Goal: Information Seeking & Learning: Learn about a topic

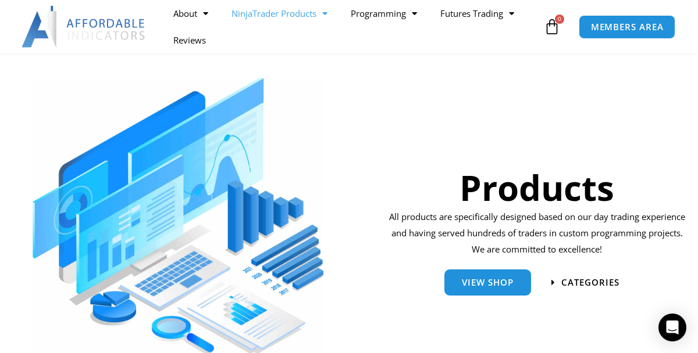
scroll to position [84, 0]
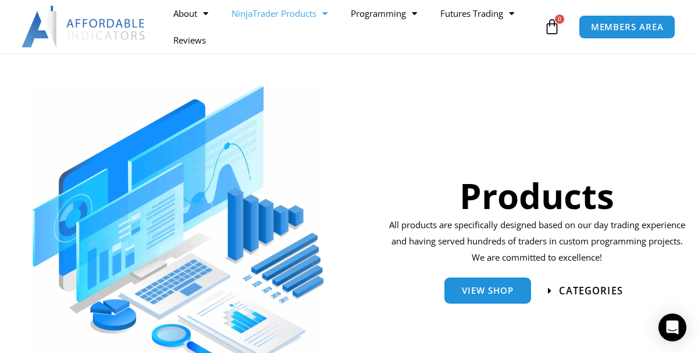
click at [576, 287] on span "categories" at bounding box center [591, 291] width 64 height 10
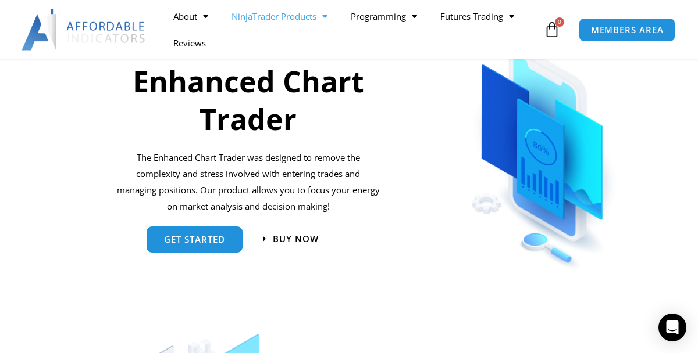
scroll to position [519, 0]
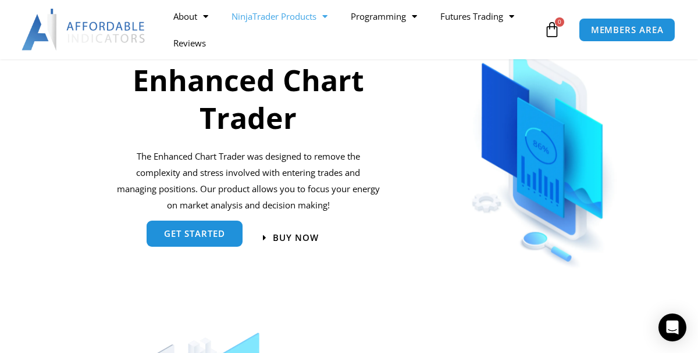
click at [222, 231] on span "get started" at bounding box center [194, 234] width 61 height 9
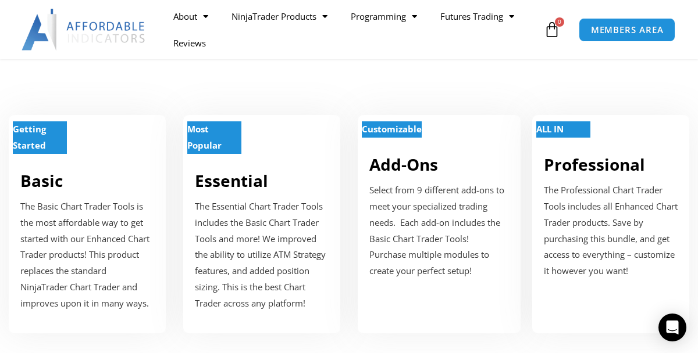
scroll to position [405, 0]
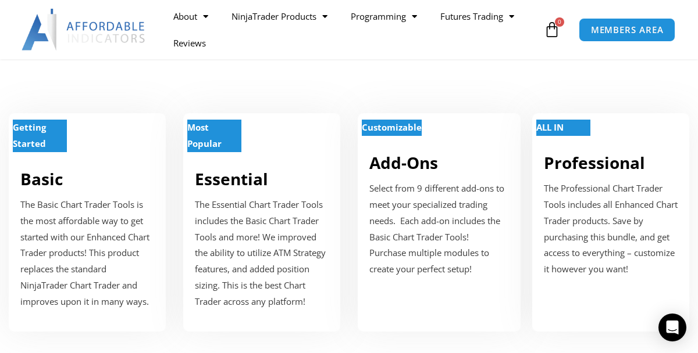
click at [142, 266] on p "The Basic Chart Trader Tools is the most affordable way to get started with our…" at bounding box center [87, 253] width 134 height 113
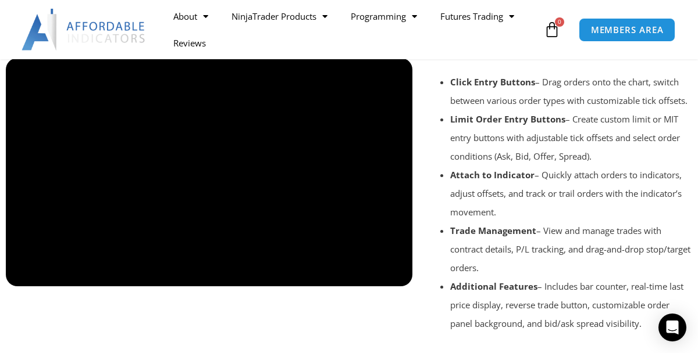
scroll to position [1022, 0]
click at [416, 244] on div at bounding box center [209, 203] width 418 height 300
